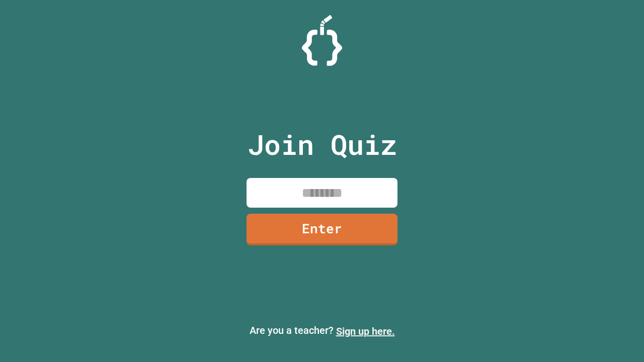
click at [365, 332] on link "Sign up here." at bounding box center [365, 332] width 59 height 12
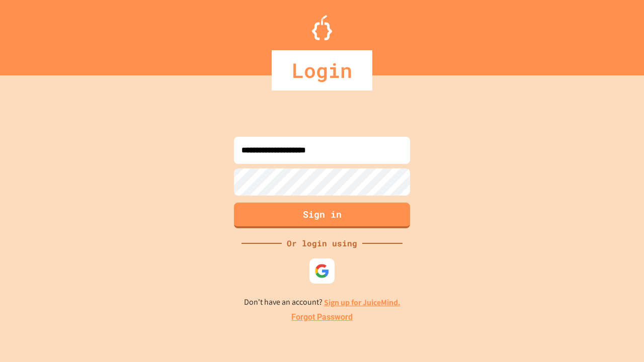
type input "**********"
